Goal: Transaction & Acquisition: Purchase product/service

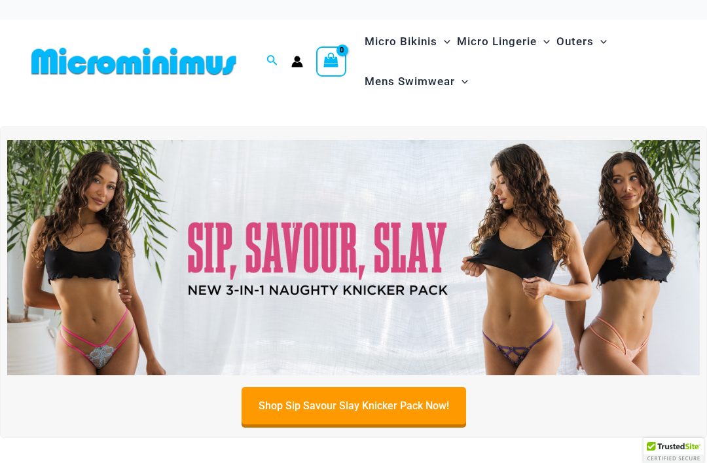
click at [387, 274] on img at bounding box center [353, 258] width 693 height 236
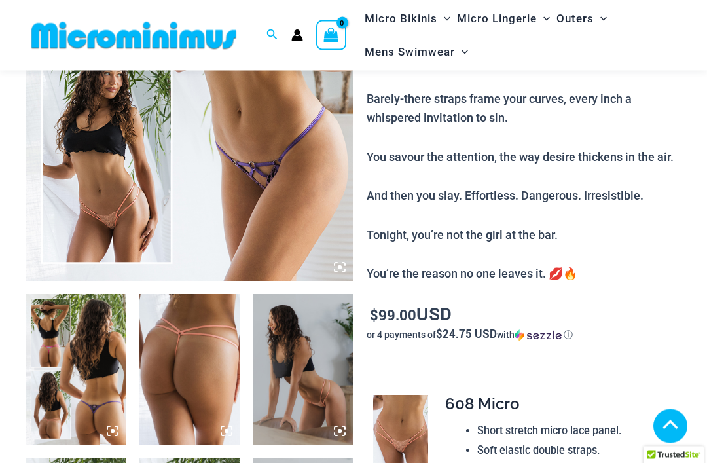
scroll to position [298, 0]
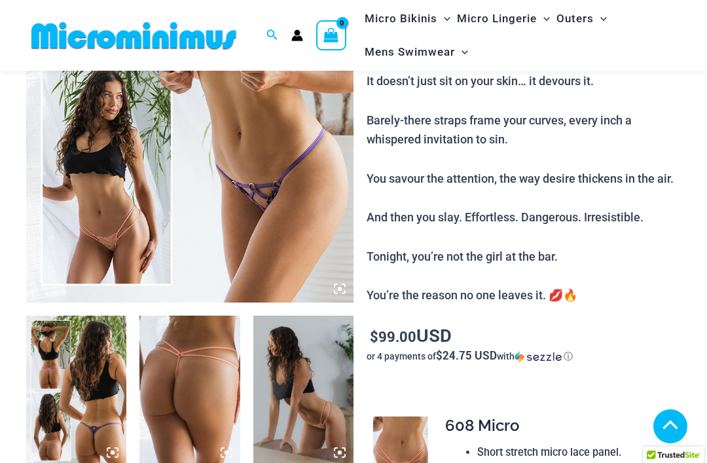
click at [102, 198] on img at bounding box center [190, 56] width 328 height 491
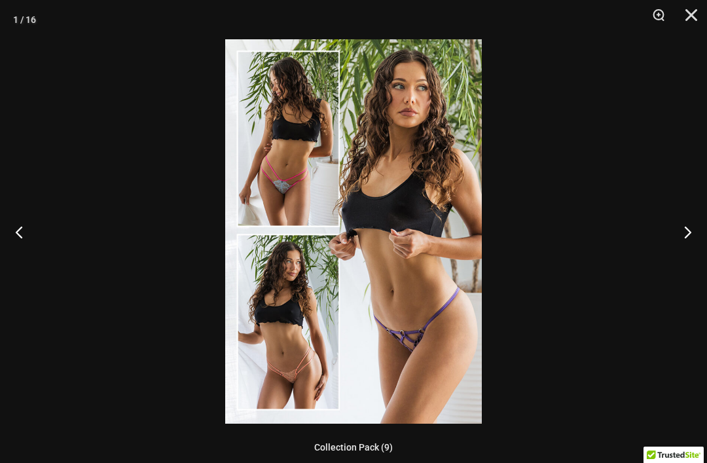
click at [688, 238] on button "Next" at bounding box center [682, 232] width 49 height 66
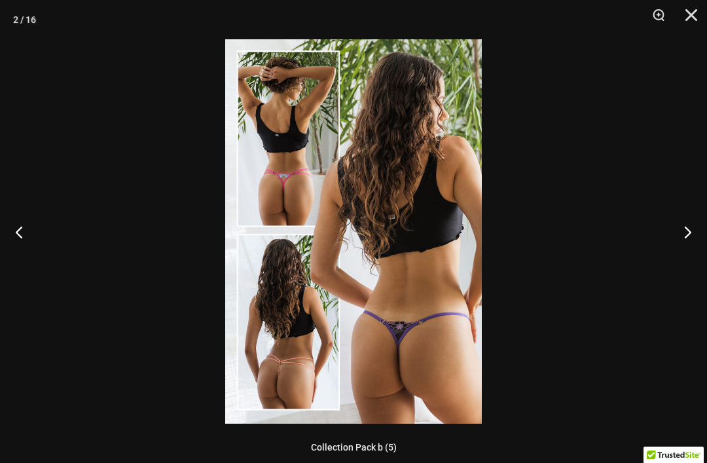
click at [691, 234] on button "Next" at bounding box center [682, 232] width 49 height 66
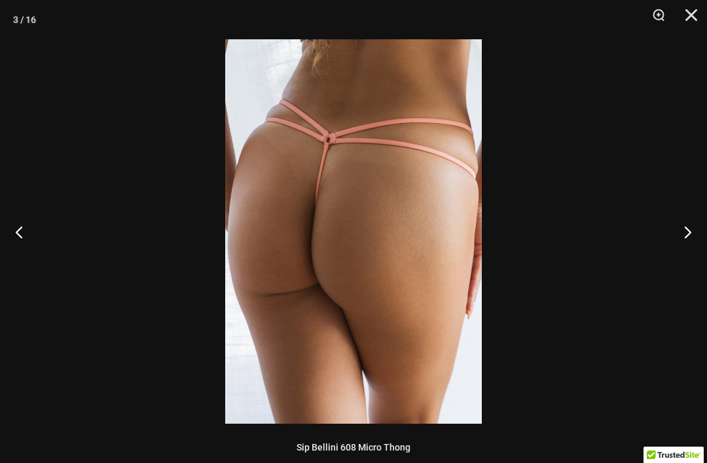
click at [692, 231] on button "Next" at bounding box center [682, 232] width 49 height 66
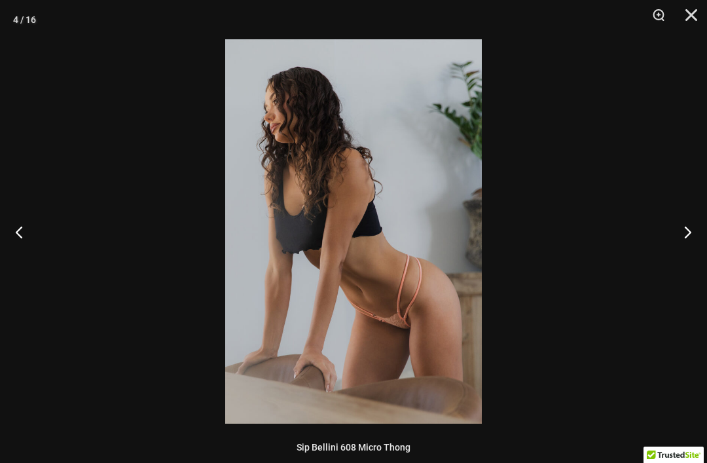
click at [698, 232] on button "Next" at bounding box center [682, 232] width 49 height 66
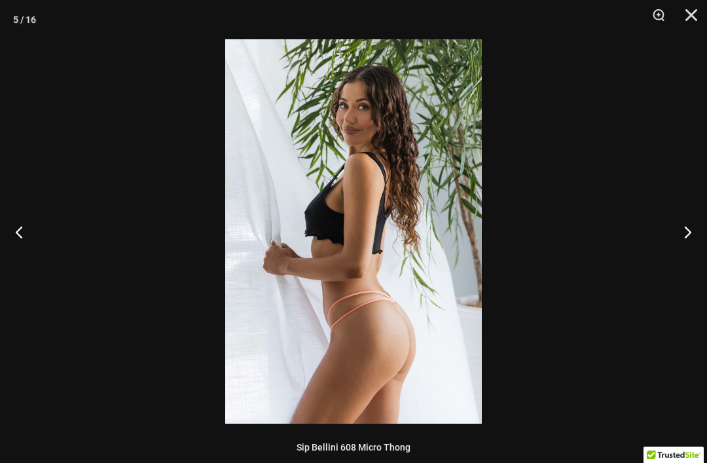
click at [704, 225] on button "Next" at bounding box center [682, 232] width 49 height 66
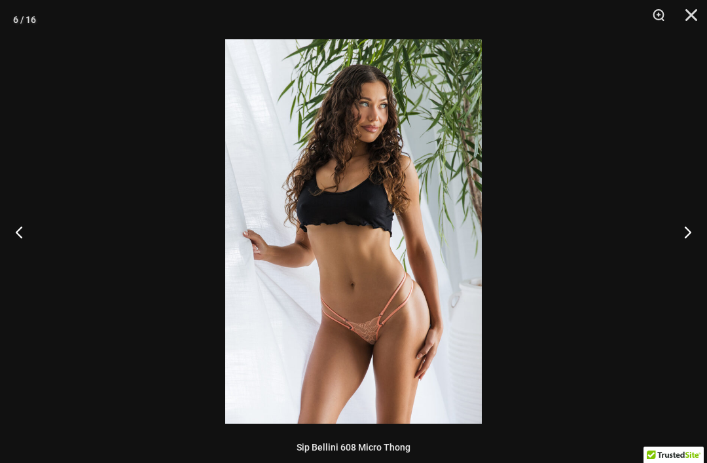
click at [698, 230] on button "Next" at bounding box center [682, 232] width 49 height 66
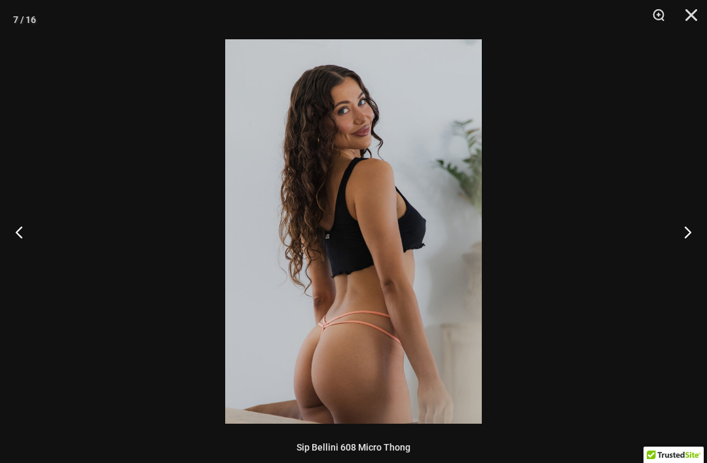
click at [703, 225] on button "Next" at bounding box center [682, 232] width 49 height 66
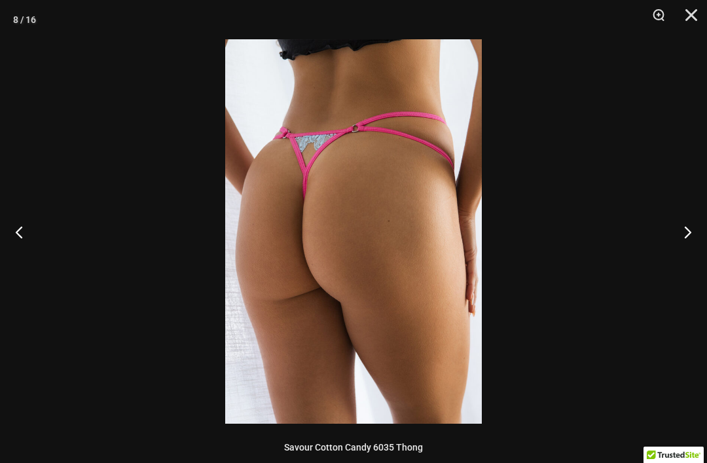
click at [704, 225] on button "Next" at bounding box center [682, 232] width 49 height 66
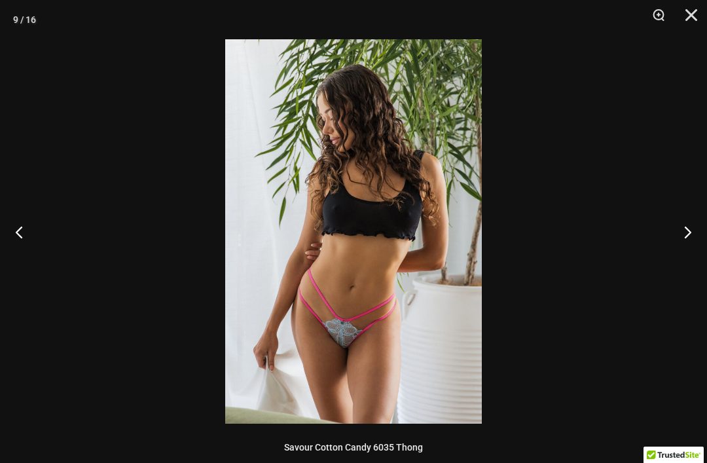
click at [702, 229] on button "Next" at bounding box center [682, 232] width 49 height 66
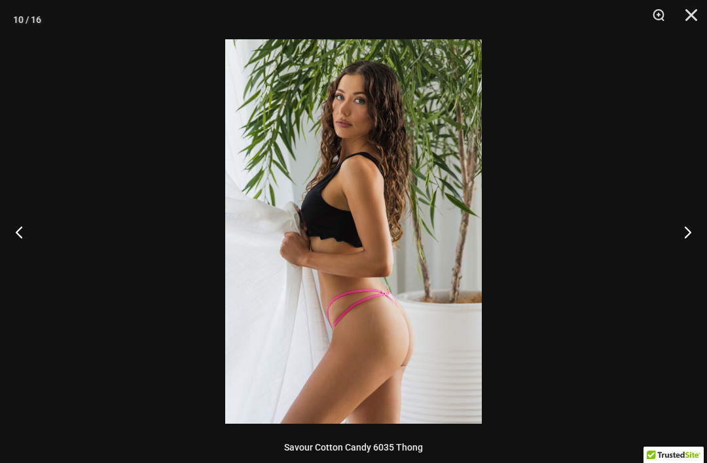
click at [705, 225] on button "Next" at bounding box center [682, 232] width 49 height 66
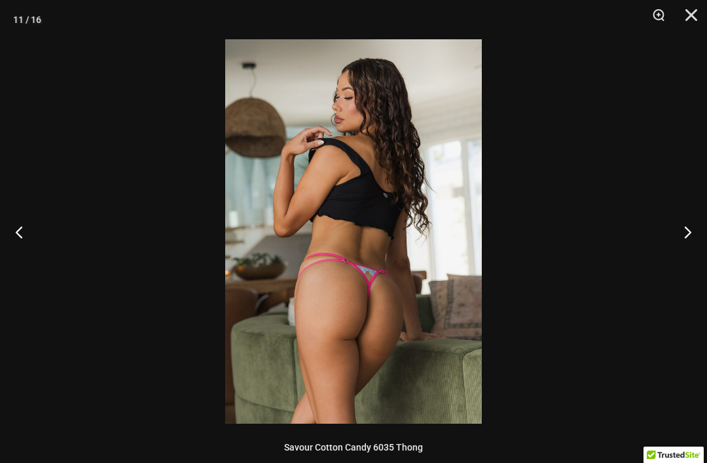
click at [704, 230] on button "Next" at bounding box center [682, 232] width 49 height 66
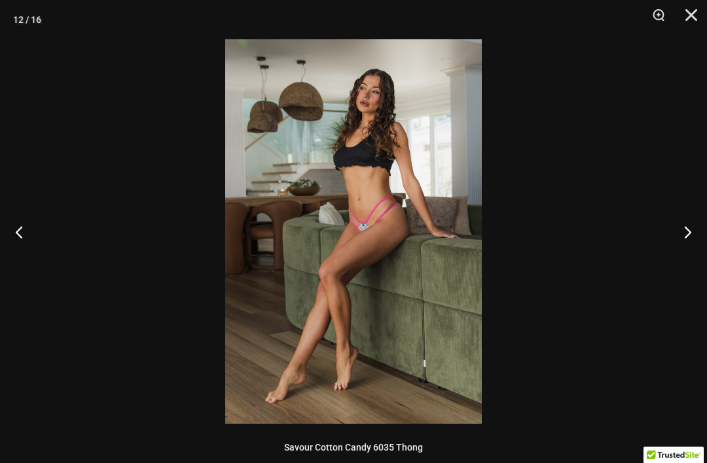
click at [685, 236] on button "Next" at bounding box center [682, 232] width 49 height 66
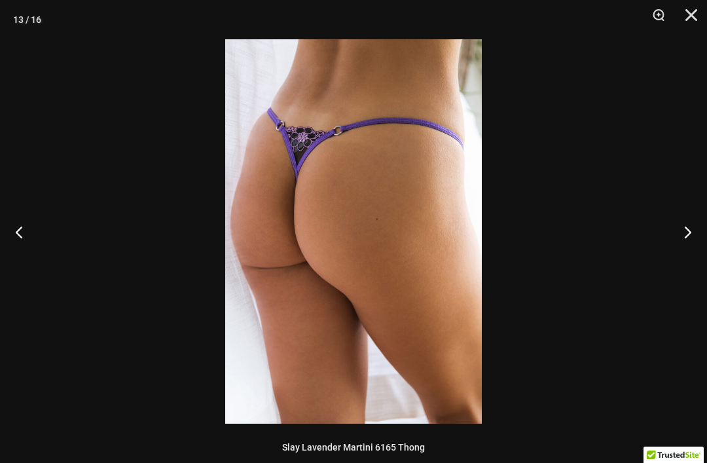
click at [688, 231] on button "Next" at bounding box center [682, 232] width 49 height 66
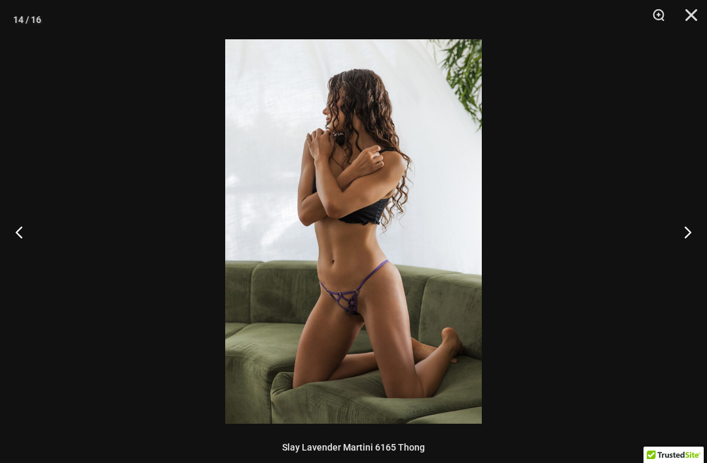
click at [686, 244] on button "Next" at bounding box center [682, 232] width 49 height 66
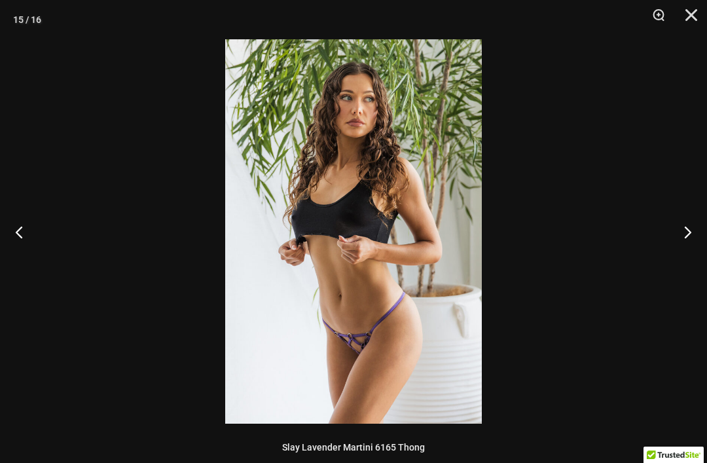
click at [20, 223] on button "Previous" at bounding box center [24, 232] width 49 height 66
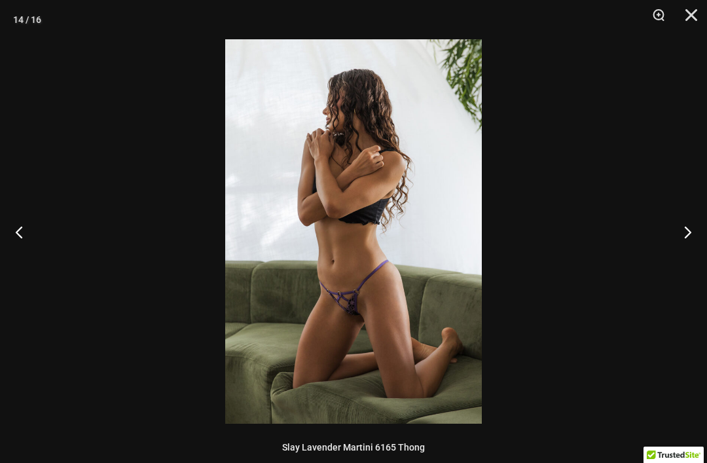
click at [694, 237] on button "Next" at bounding box center [682, 232] width 49 height 66
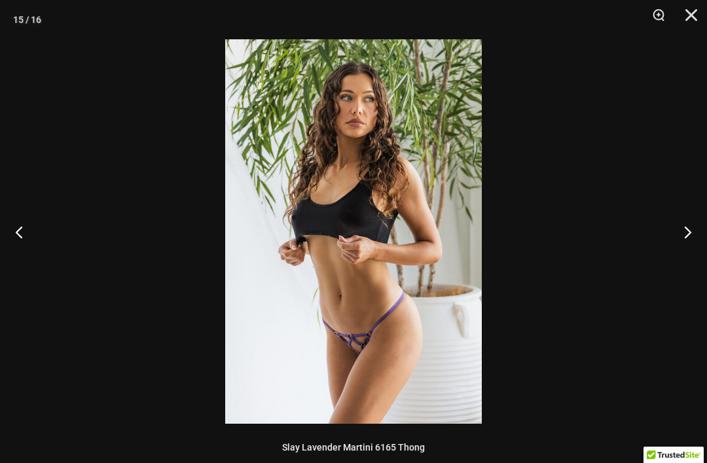
click at [683, 231] on button "Next" at bounding box center [682, 232] width 49 height 66
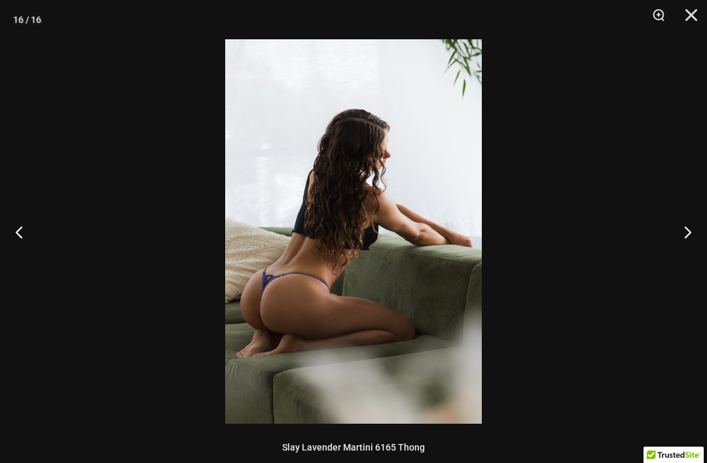
click at [690, 235] on button "Next" at bounding box center [682, 232] width 49 height 66
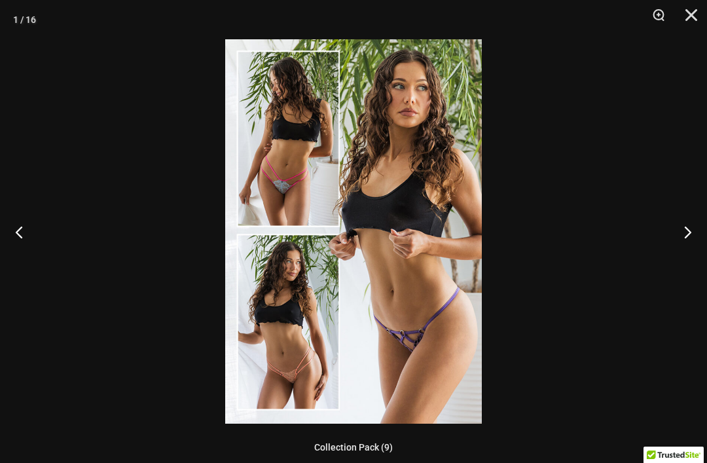
click at [692, 235] on button "Next" at bounding box center [682, 232] width 49 height 66
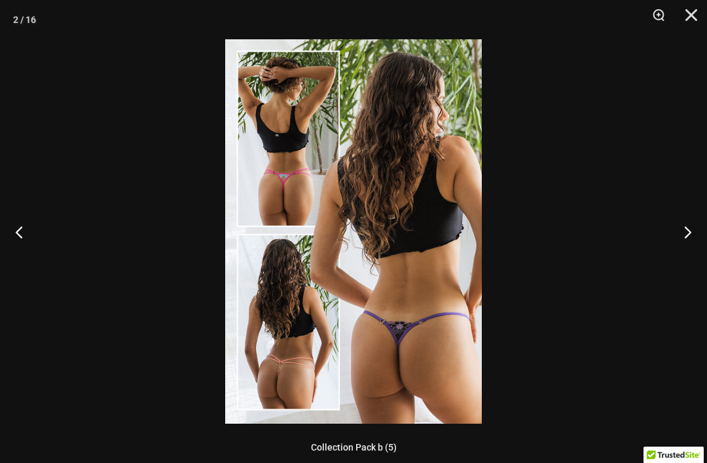
click at [685, 237] on button "Next" at bounding box center [682, 232] width 49 height 66
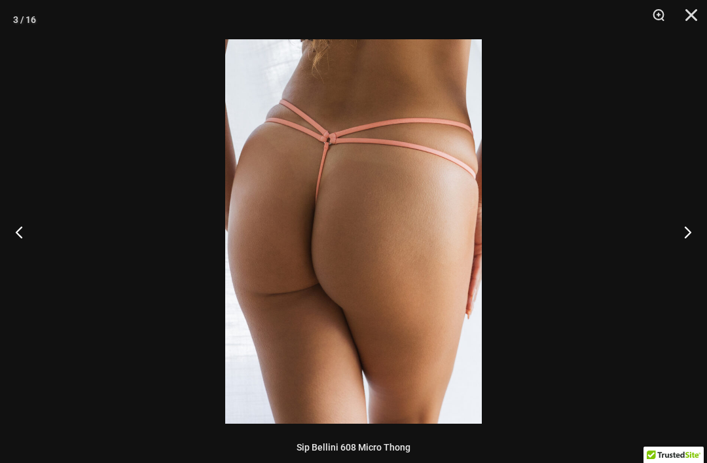
click at [690, 238] on button "Next" at bounding box center [682, 232] width 49 height 66
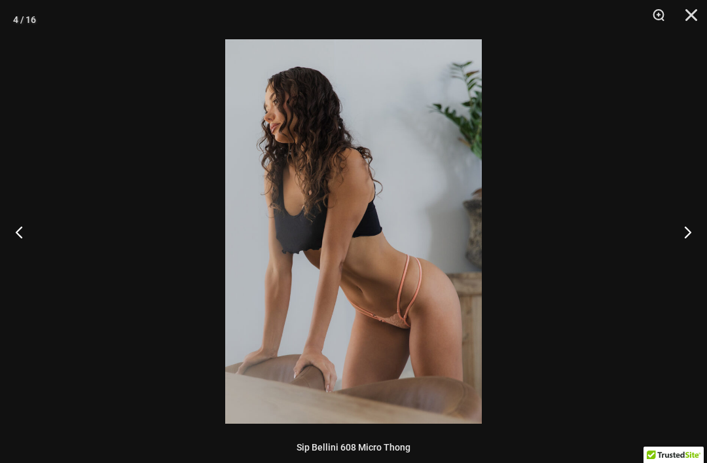
click at [684, 229] on button "Next" at bounding box center [682, 232] width 49 height 66
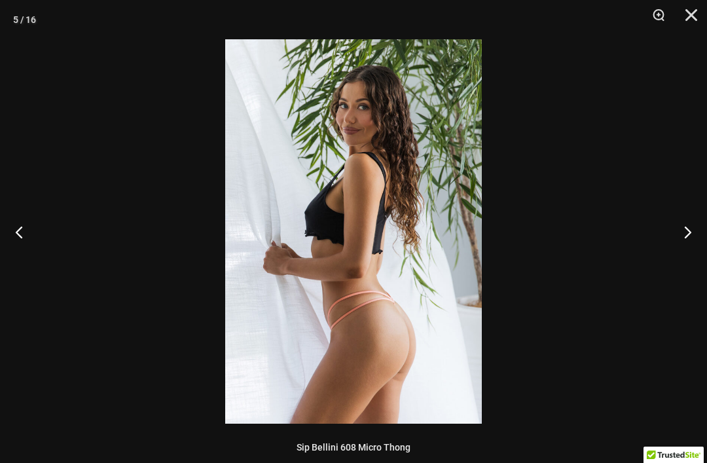
click at [687, 233] on button "Next" at bounding box center [682, 232] width 49 height 66
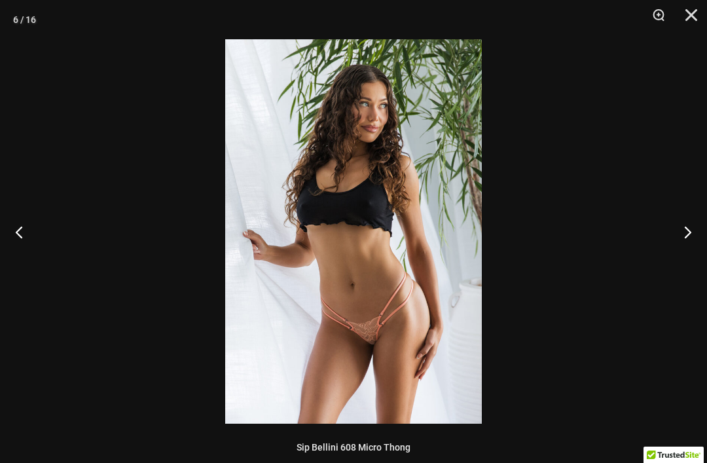
click at [697, 229] on button "Next" at bounding box center [682, 232] width 49 height 66
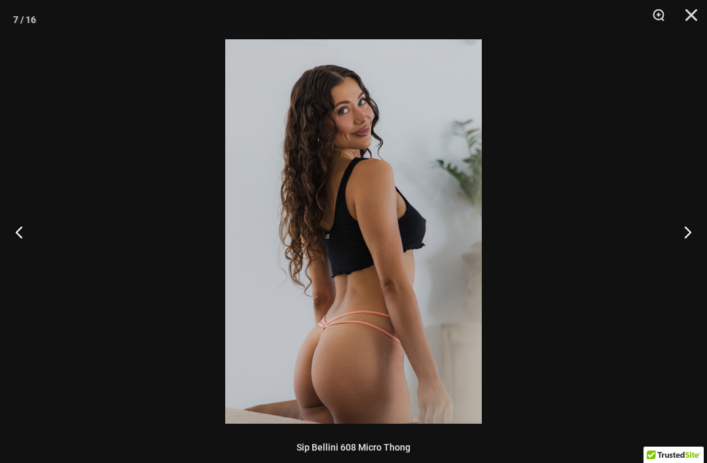
click at [686, 238] on button "Next" at bounding box center [682, 232] width 49 height 66
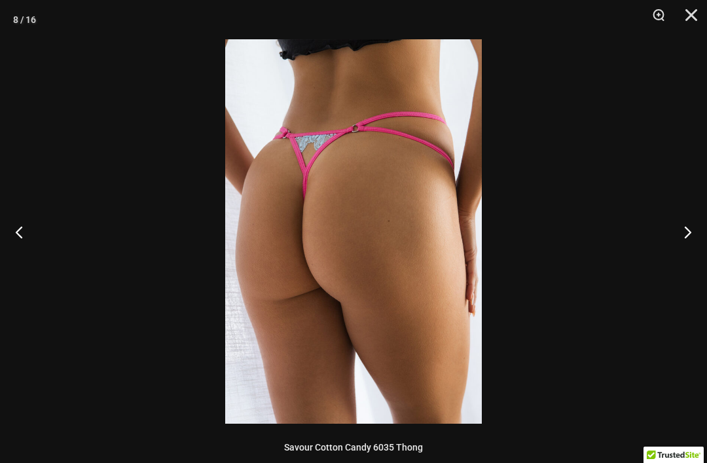
click at [14, 227] on button "Previous" at bounding box center [24, 232] width 49 height 66
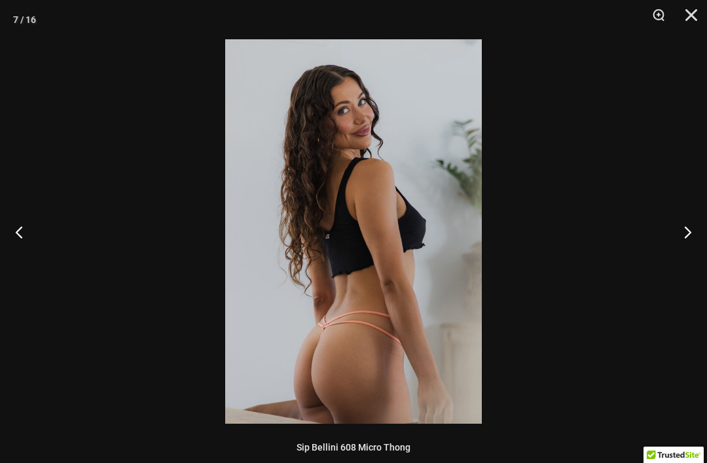
click at [700, 233] on button "Next" at bounding box center [682, 232] width 49 height 66
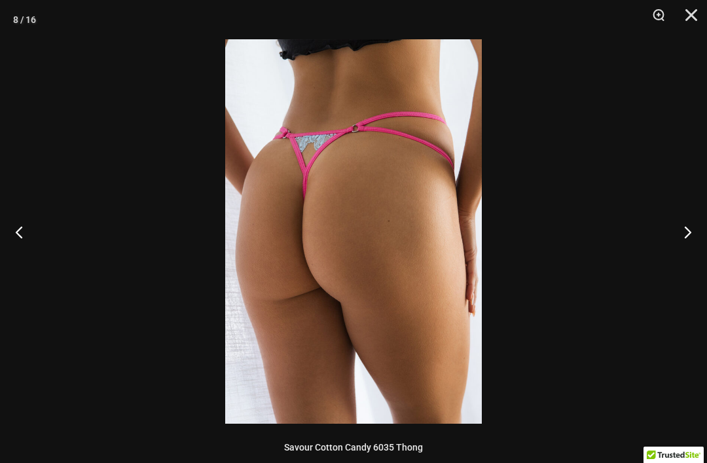
click at [698, 235] on button "Next" at bounding box center [682, 232] width 49 height 66
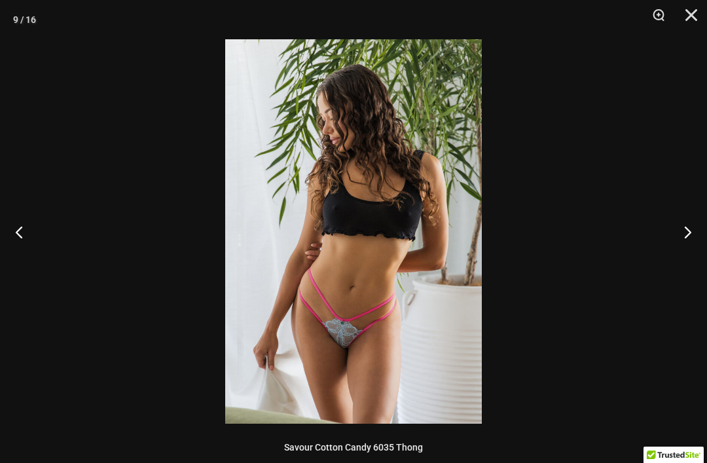
click at [691, 230] on button "Next" at bounding box center [682, 232] width 49 height 66
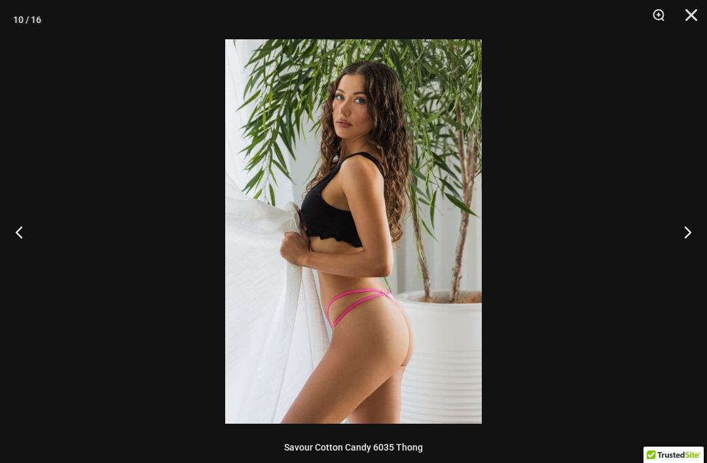
click at [700, 236] on button "Next" at bounding box center [682, 232] width 49 height 66
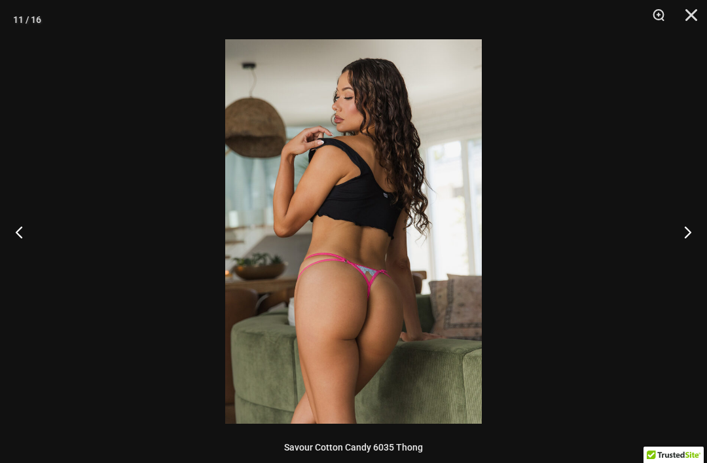
click at [698, 233] on button "Next" at bounding box center [682, 232] width 49 height 66
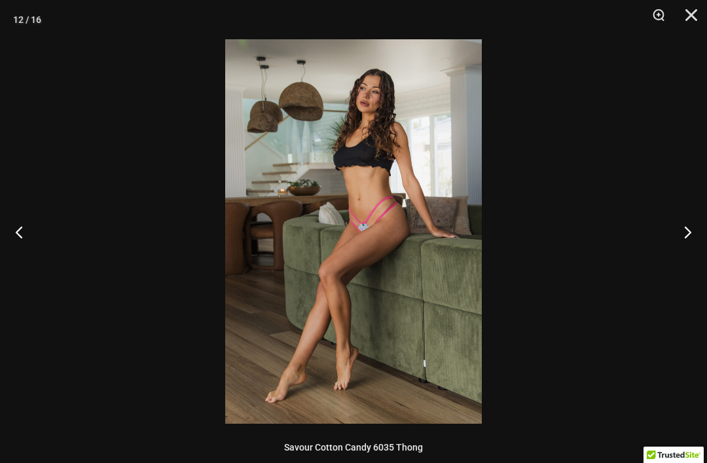
click at [690, 240] on button "Next" at bounding box center [682, 232] width 49 height 66
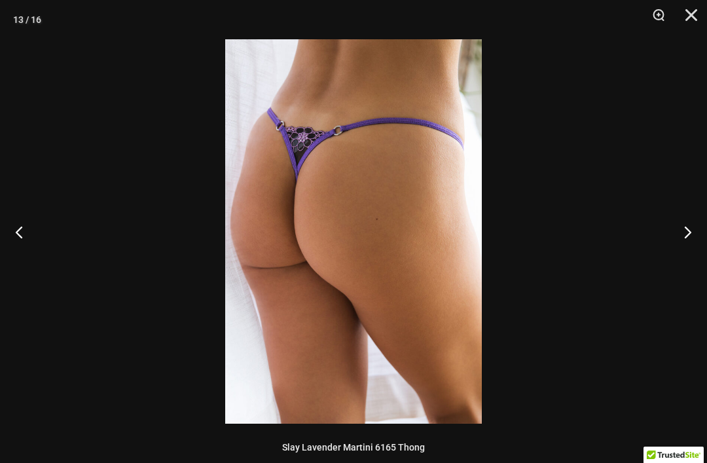
click at [688, 246] on button "Next" at bounding box center [682, 232] width 49 height 66
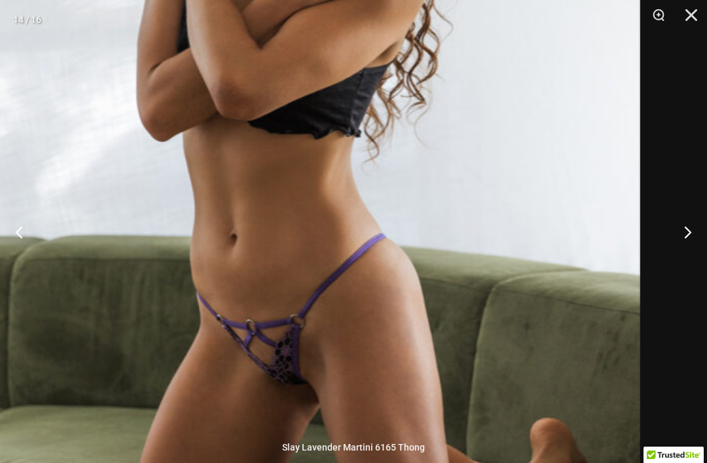
click at [398, 278] on img at bounding box center [289, 156] width 701 height 1050
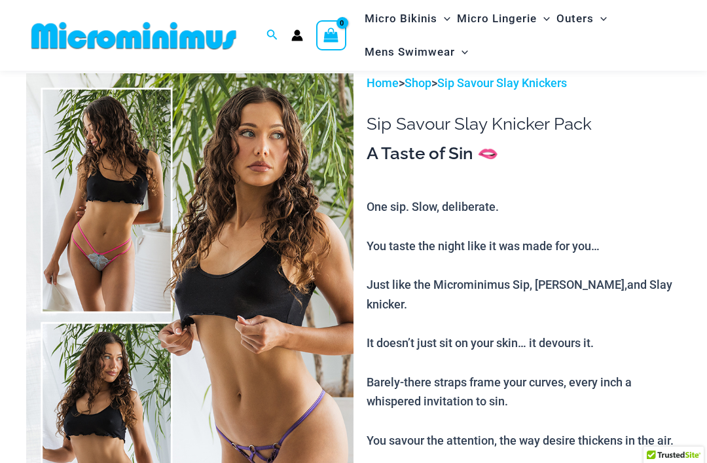
scroll to position [0, 0]
